Goal: Find specific page/section: Find specific page/section

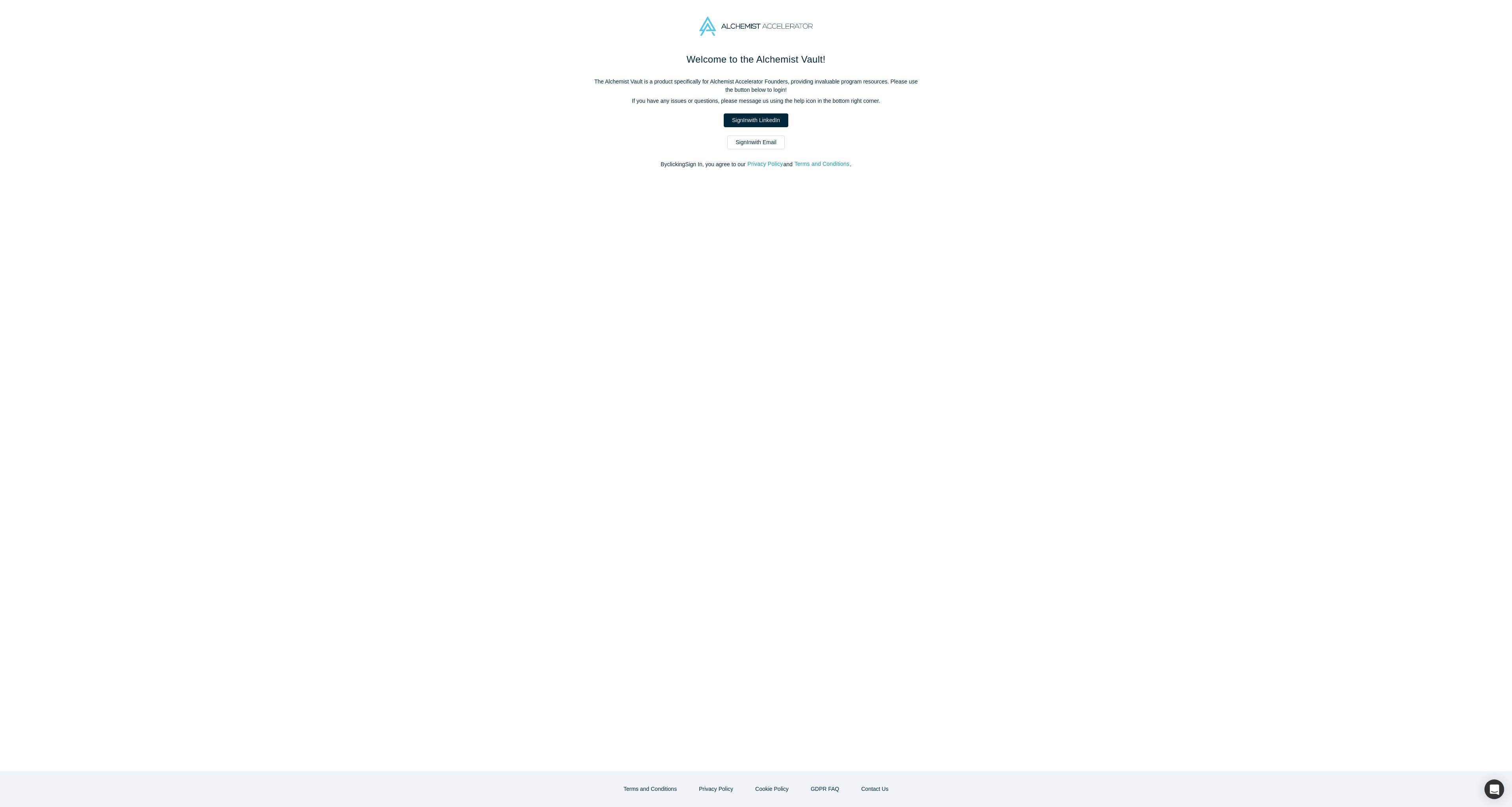
click at [772, 122] on link "Sign In with LinkedIn" at bounding box center [755, 120] width 64 height 14
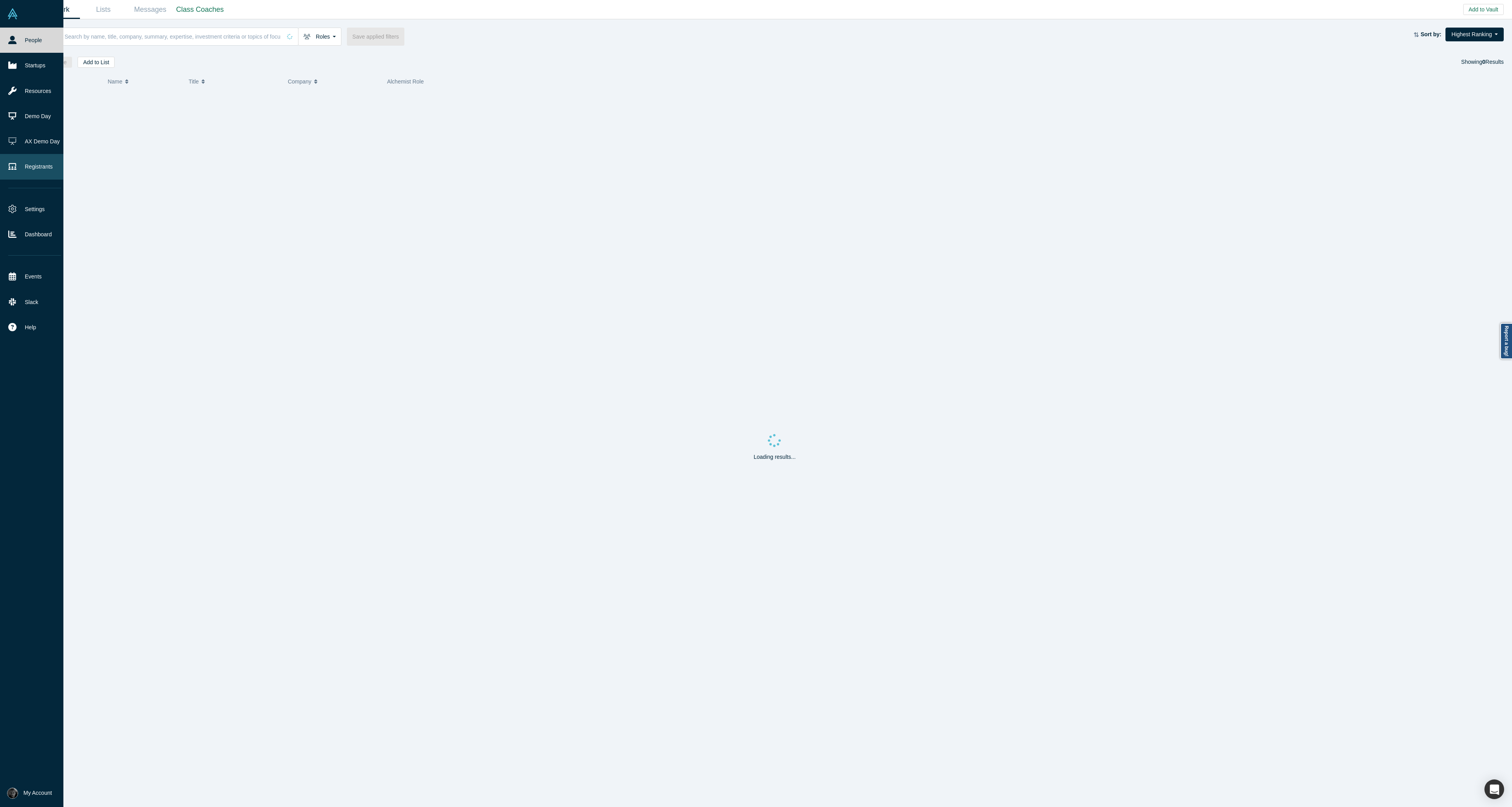
click at [8, 160] on link "Registrants" at bounding box center [34, 167] width 69 height 25
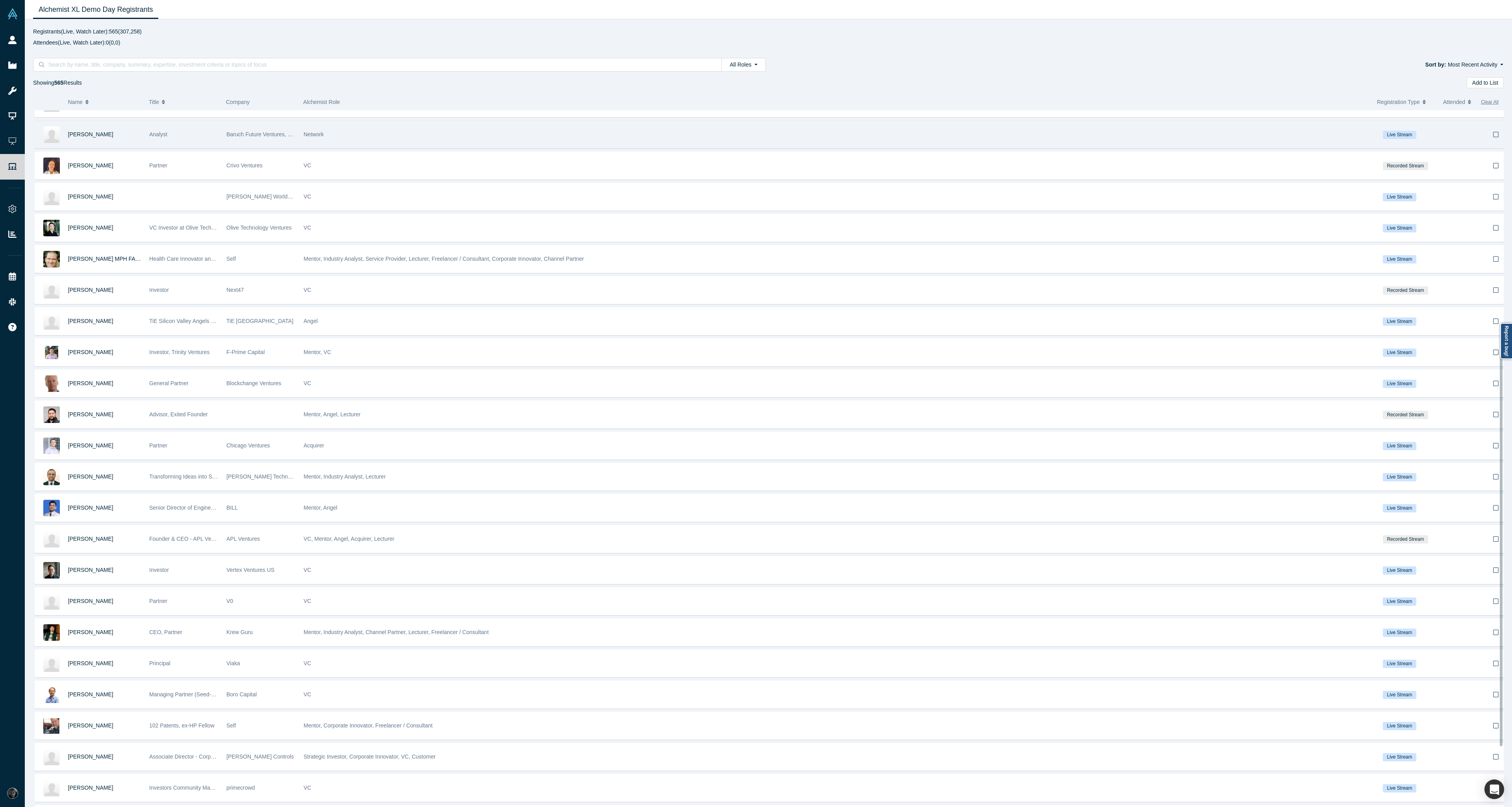
scroll to position [561, 0]
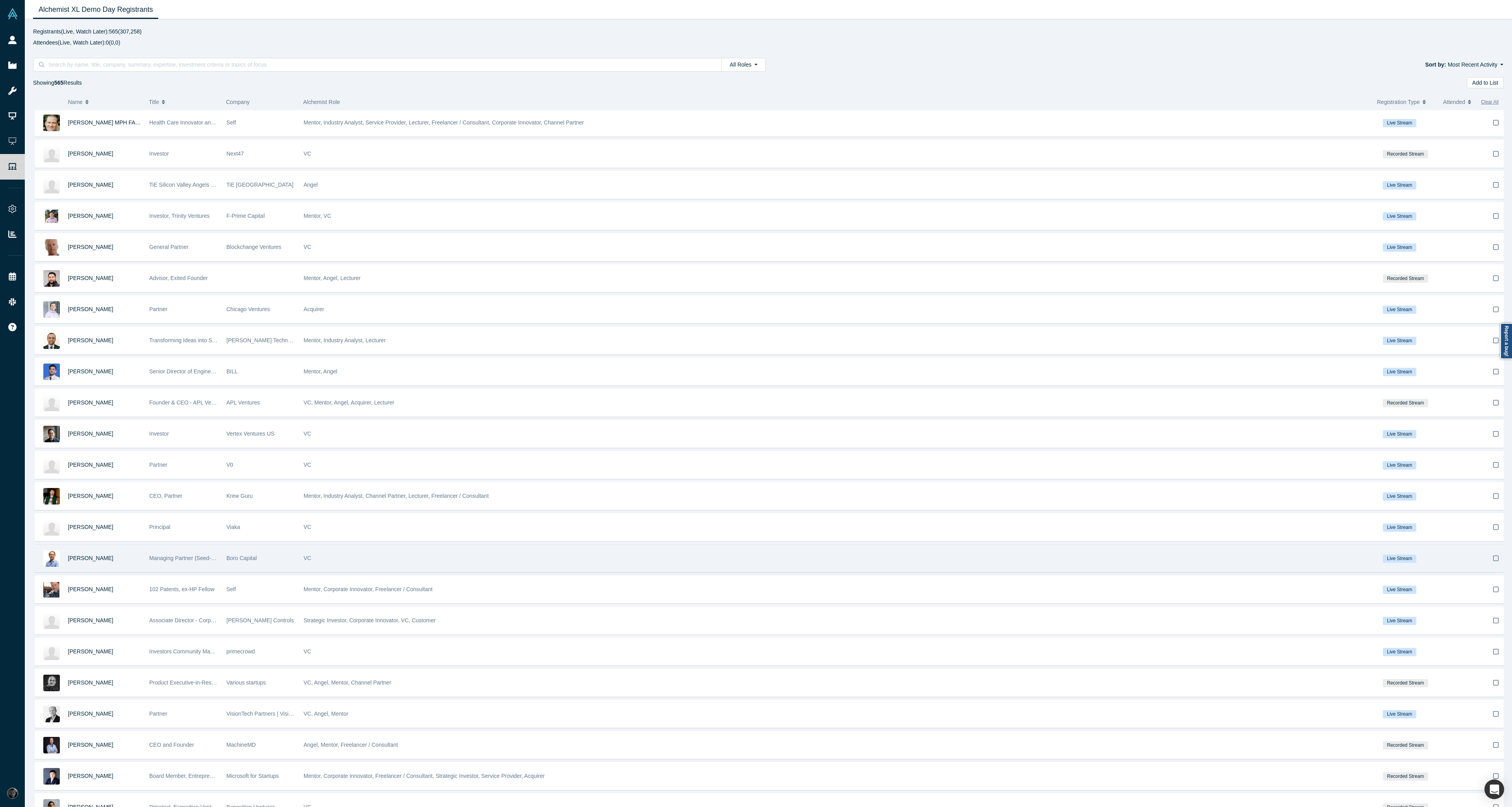
click at [76, 562] on div "[PERSON_NAME]" at bounding box center [105, 558] width 73 height 27
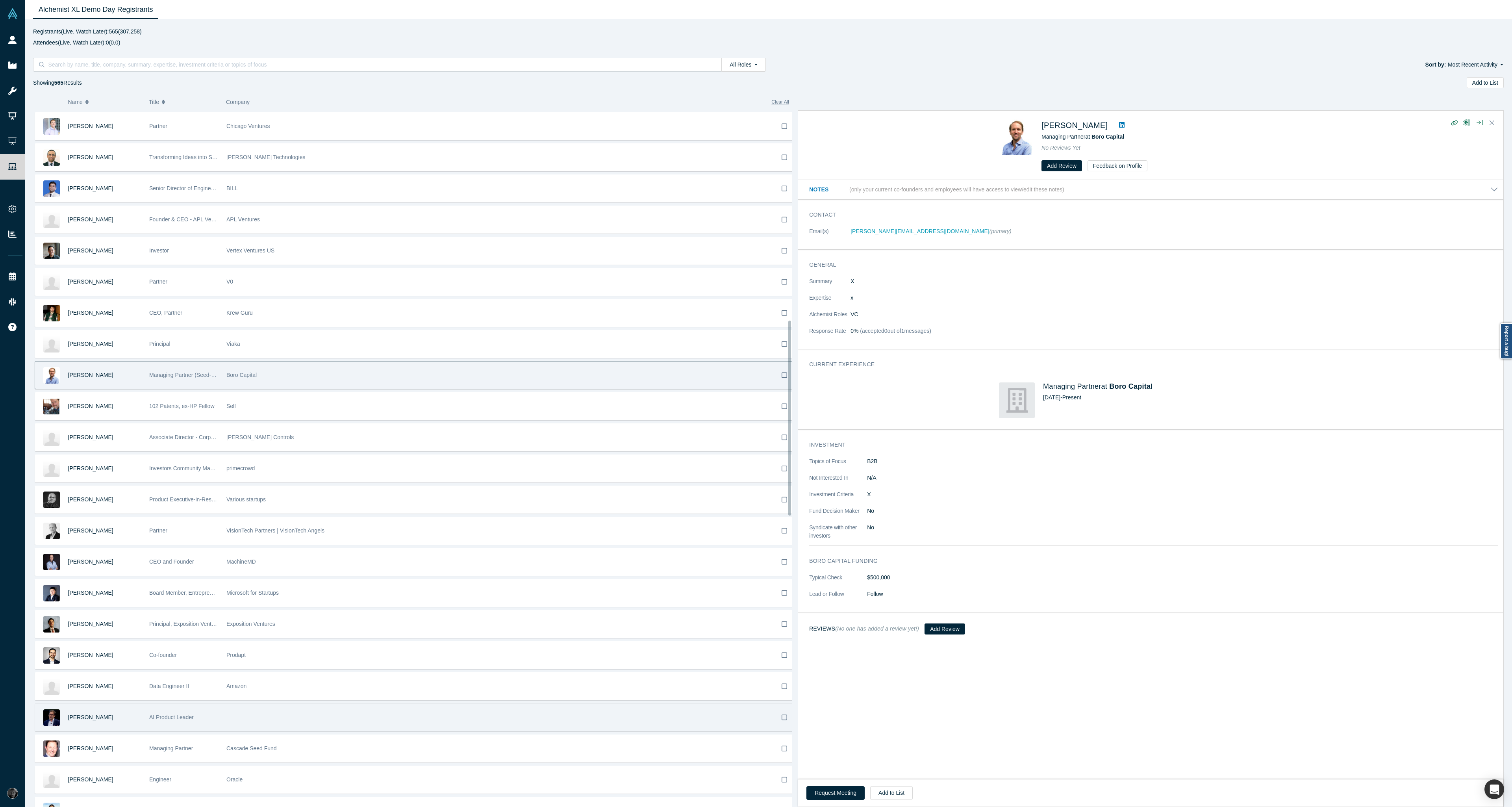
scroll to position [750, 0]
